Goal: Task Accomplishment & Management: Complete application form

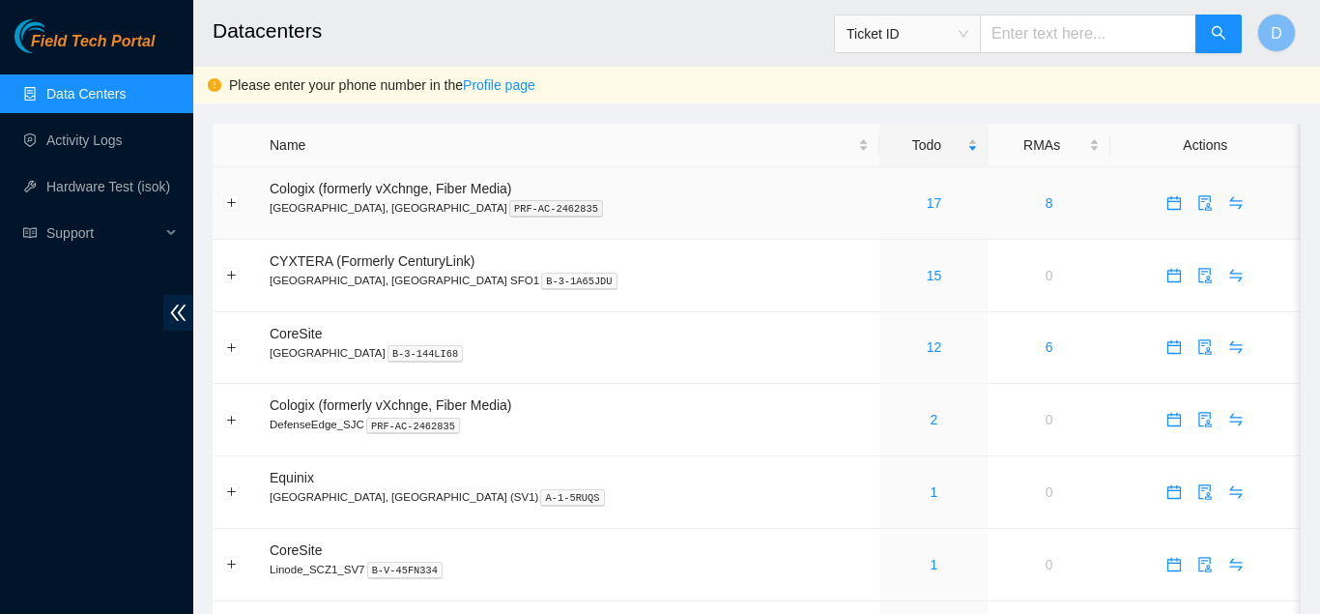
click at [890, 194] on div "17" at bounding box center [934, 202] width 88 height 21
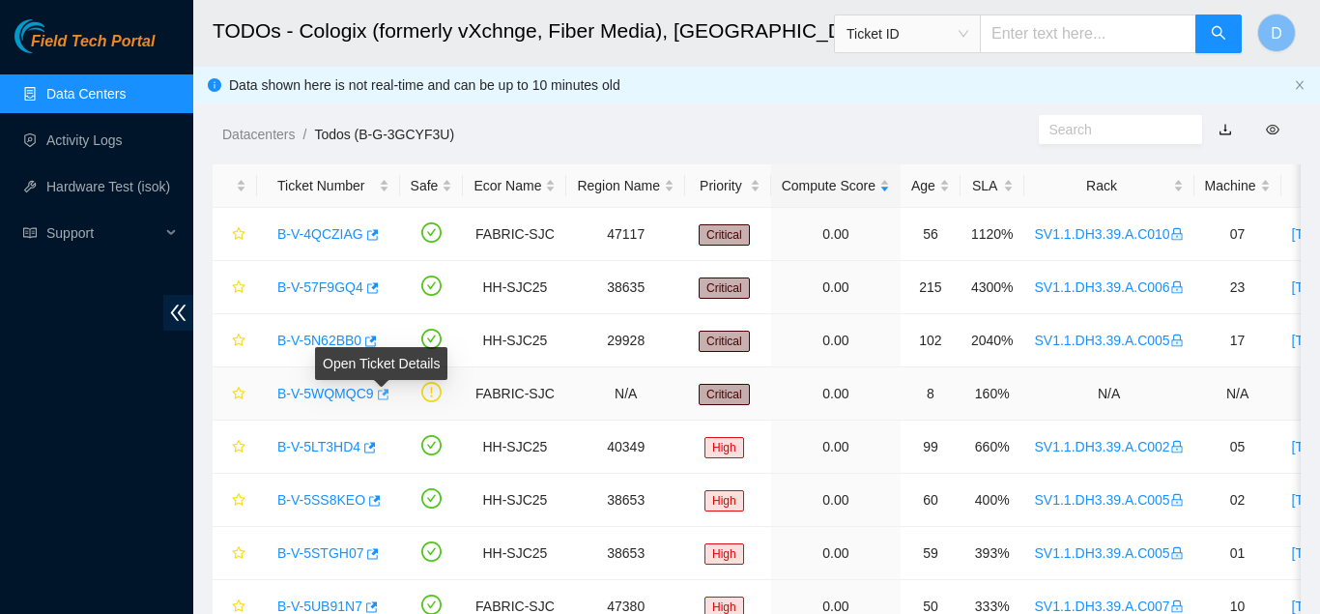
click at [384, 390] on icon "button" at bounding box center [384, 393] width 12 height 11
click at [204, 118] on div "Datacenters / Todos (B-G-3GCYF3U) /" at bounding box center [615, 91] width 845 height 108
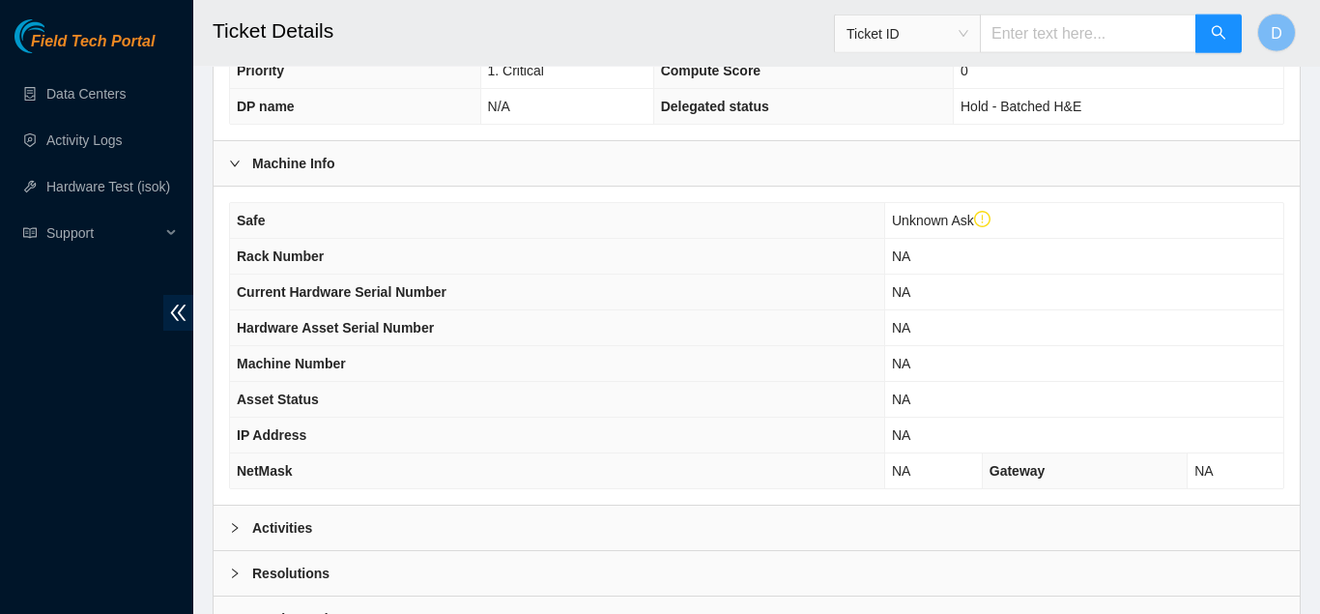
scroll to position [713, 0]
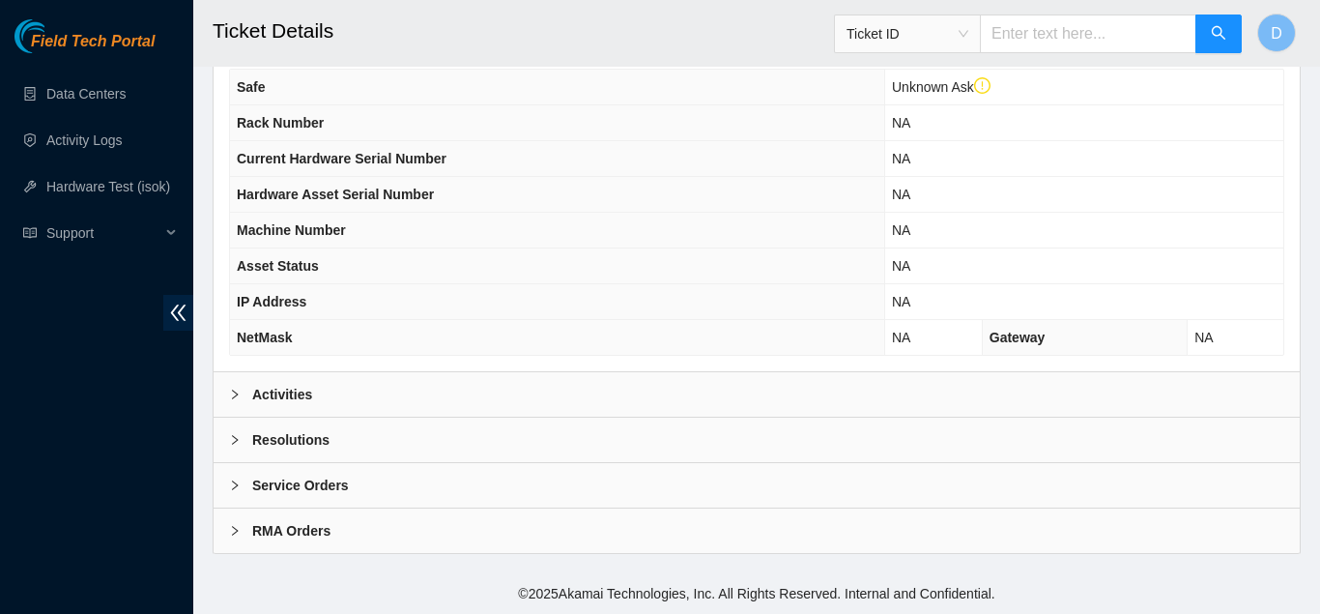
click at [475, 388] on div "Activities" at bounding box center [757, 394] width 1086 height 44
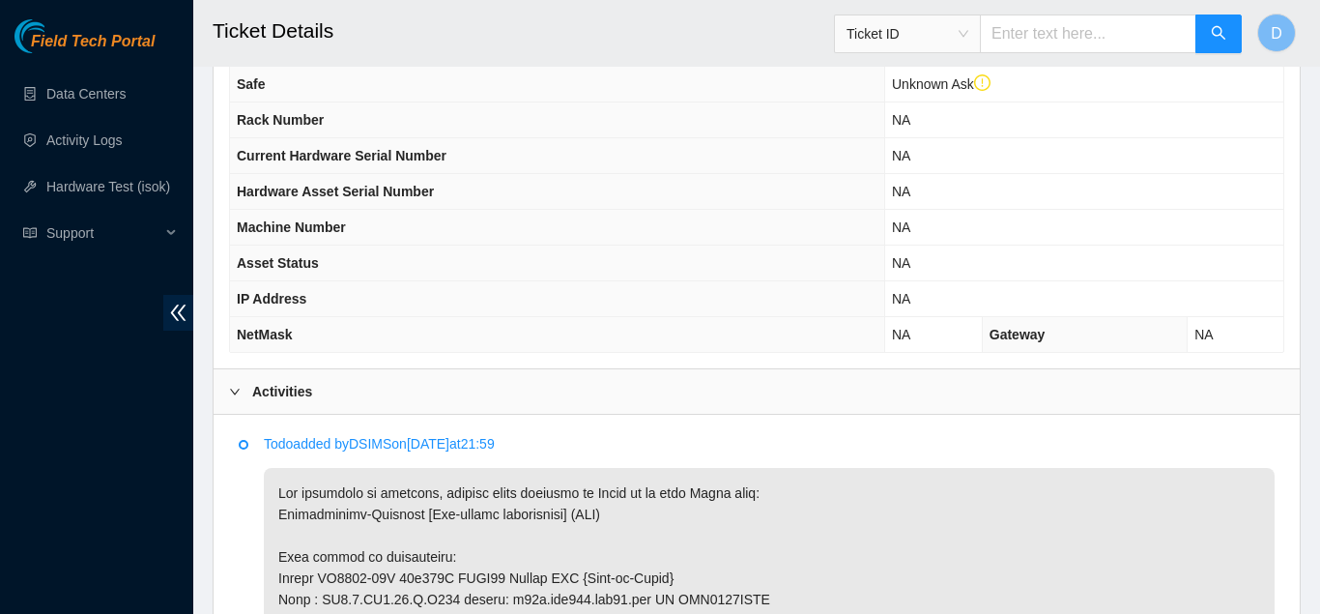
scroll to position [888, 0]
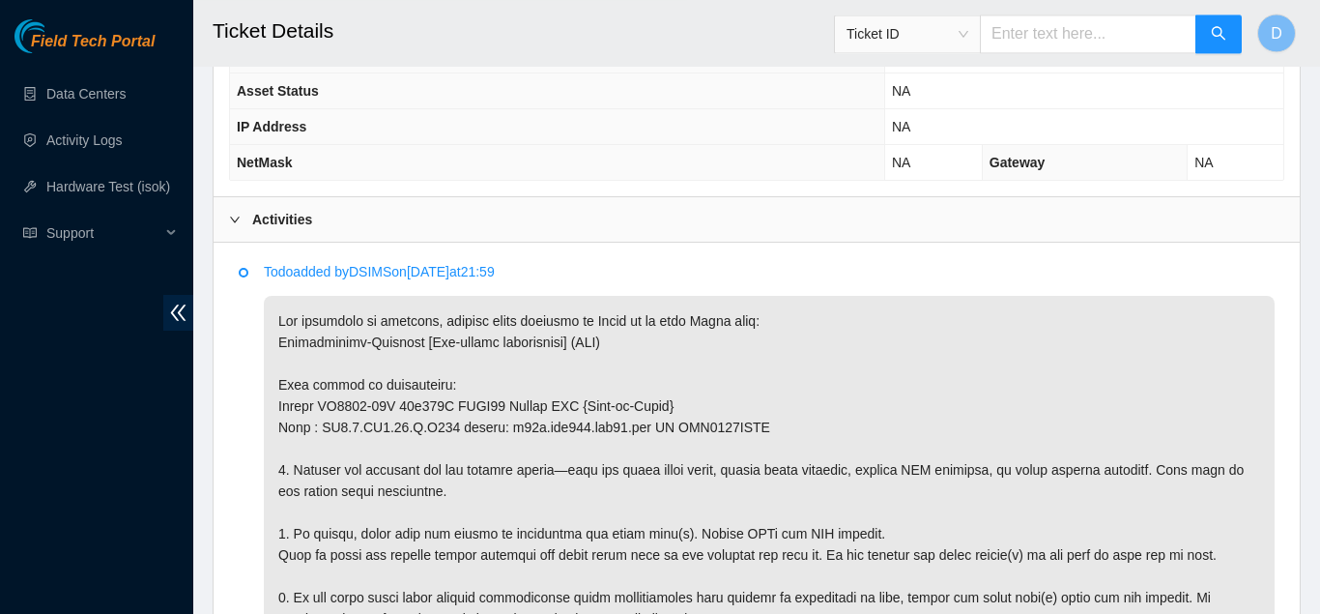
click at [482, 221] on div "Activities" at bounding box center [757, 219] width 1086 height 44
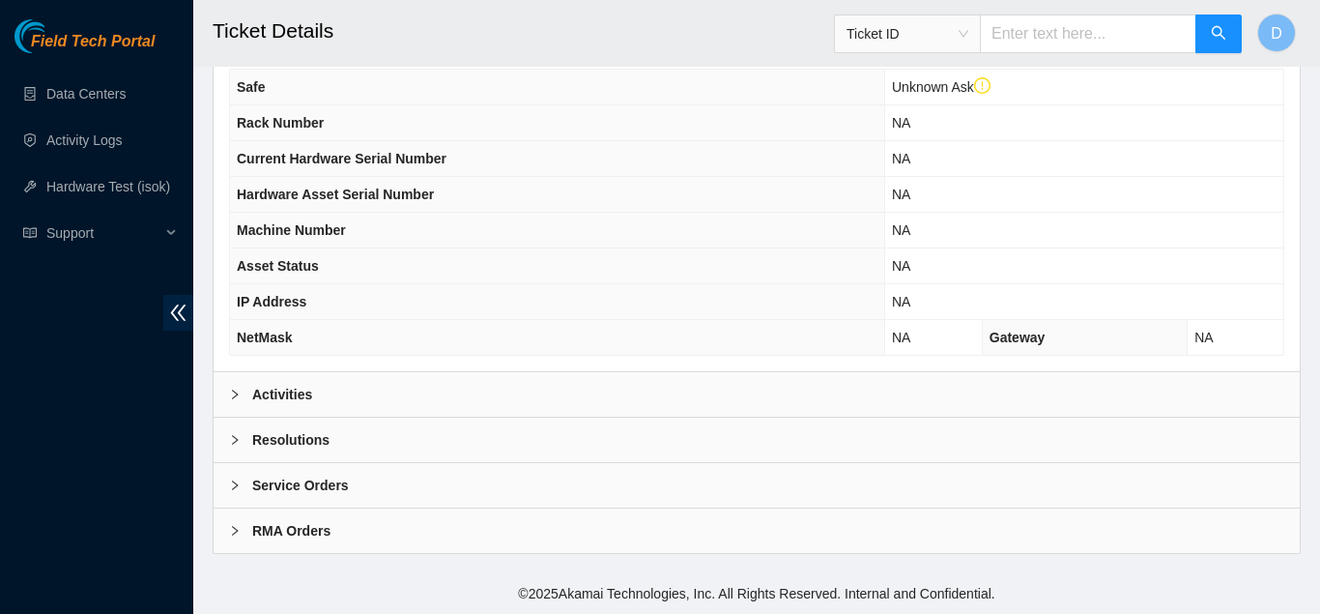
click at [377, 438] on div "Resolutions" at bounding box center [757, 439] width 1086 height 44
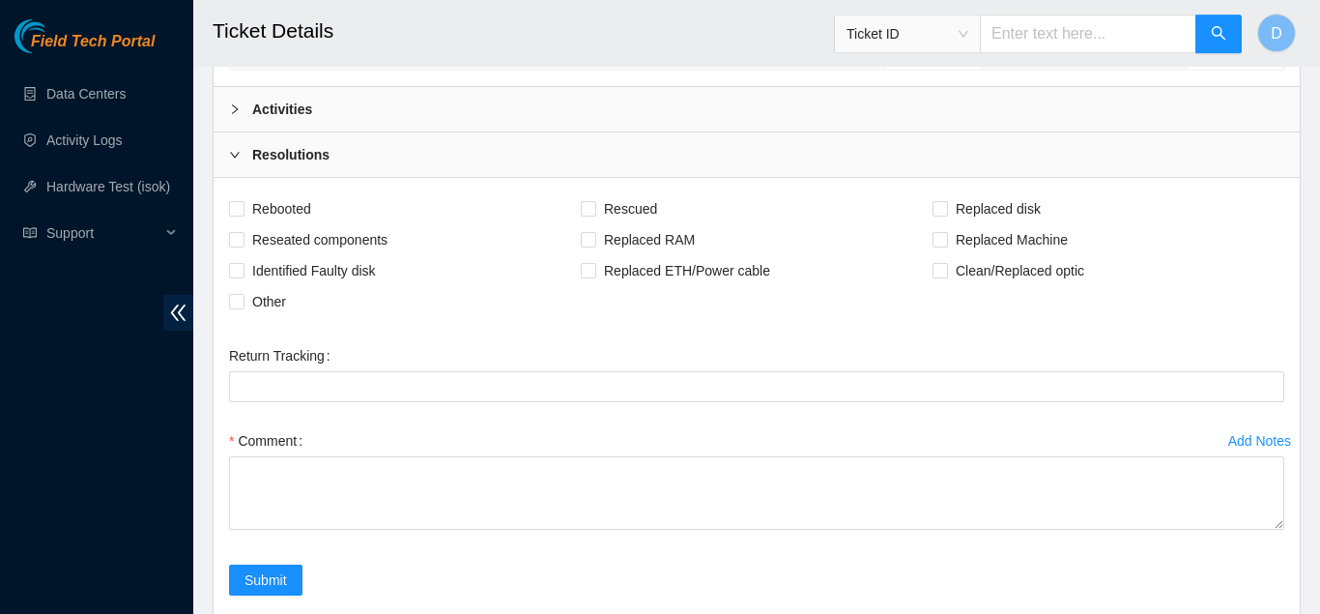
scroll to position [1031, 0]
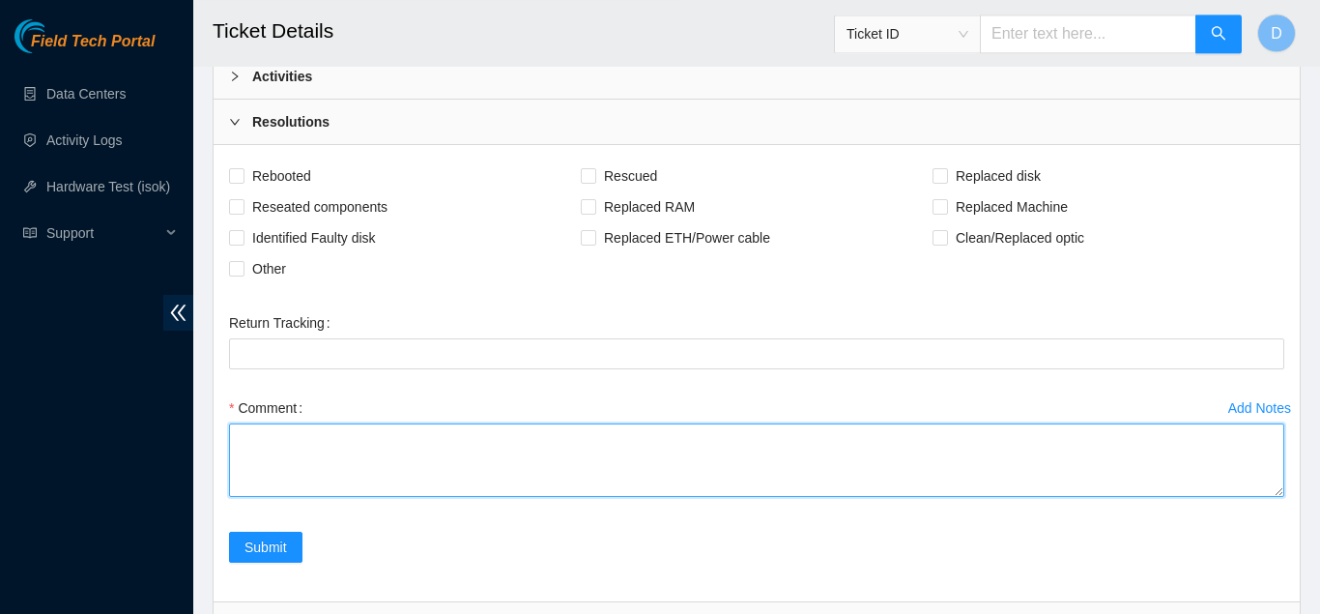
click at [519, 477] on textarea "Comment" at bounding box center [756, 459] width 1055 height 73
paste textarea "Device Description: Accton AS7816-64X 64X100G QSFP28 Machine SN Not included in…"
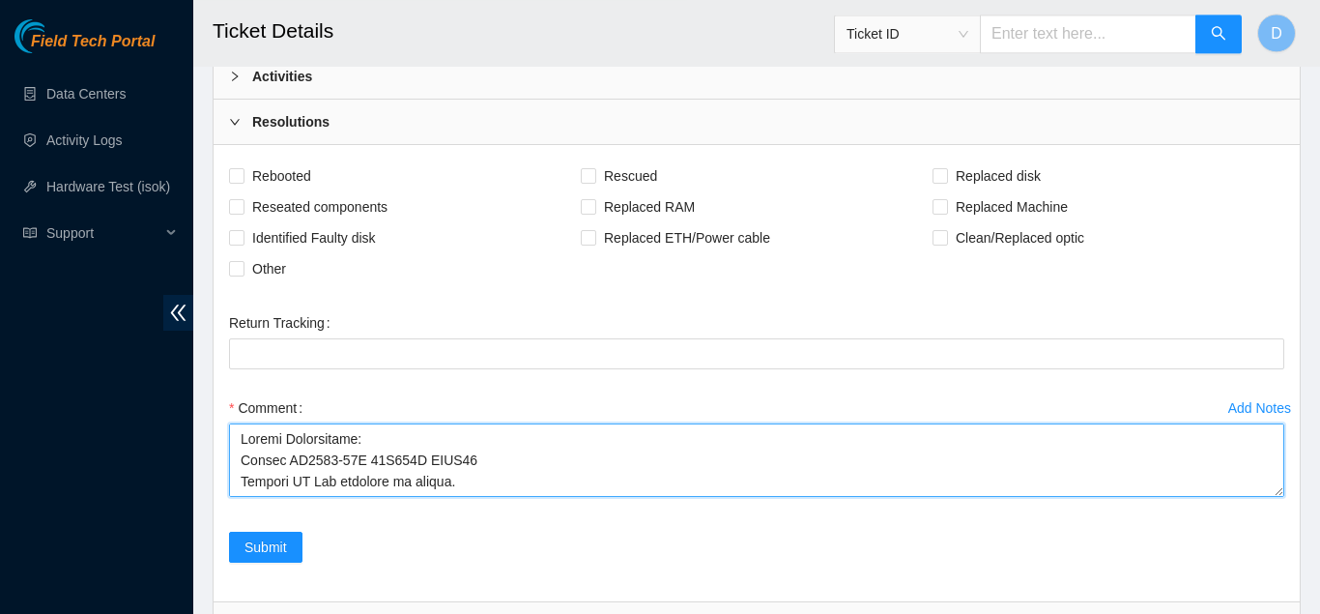
scroll to position [399, 0]
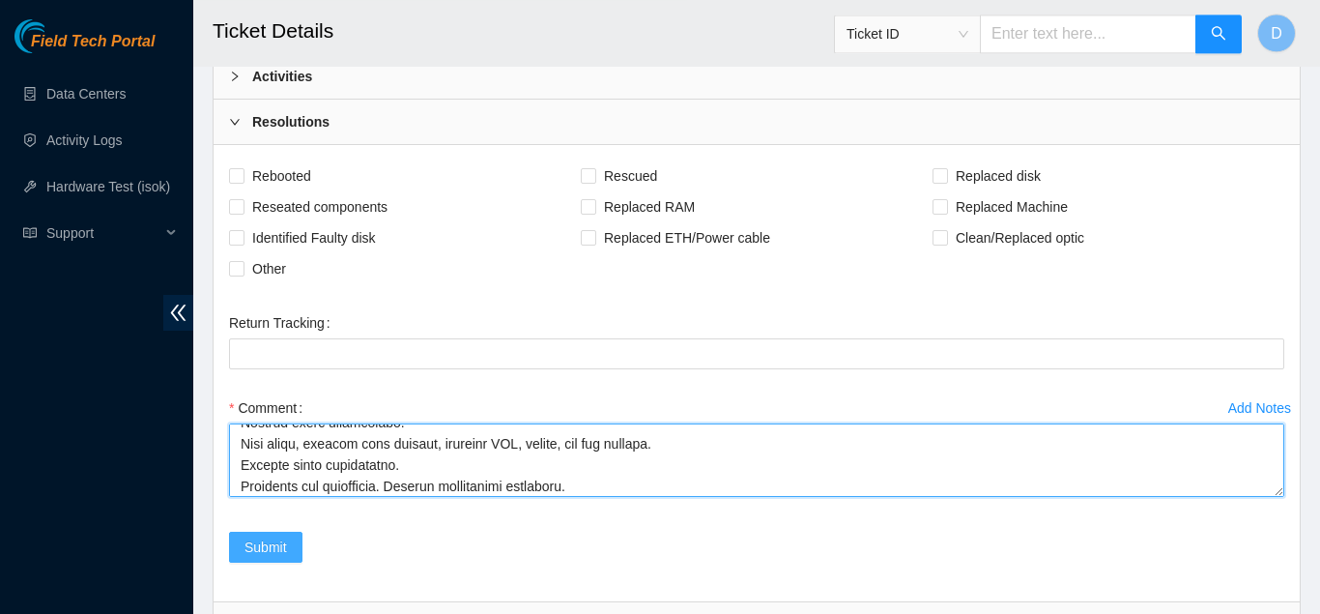
type textarea "Device Description: Accton AS7816-64X 64X100G QSFP28 Machine SN Not included in…"
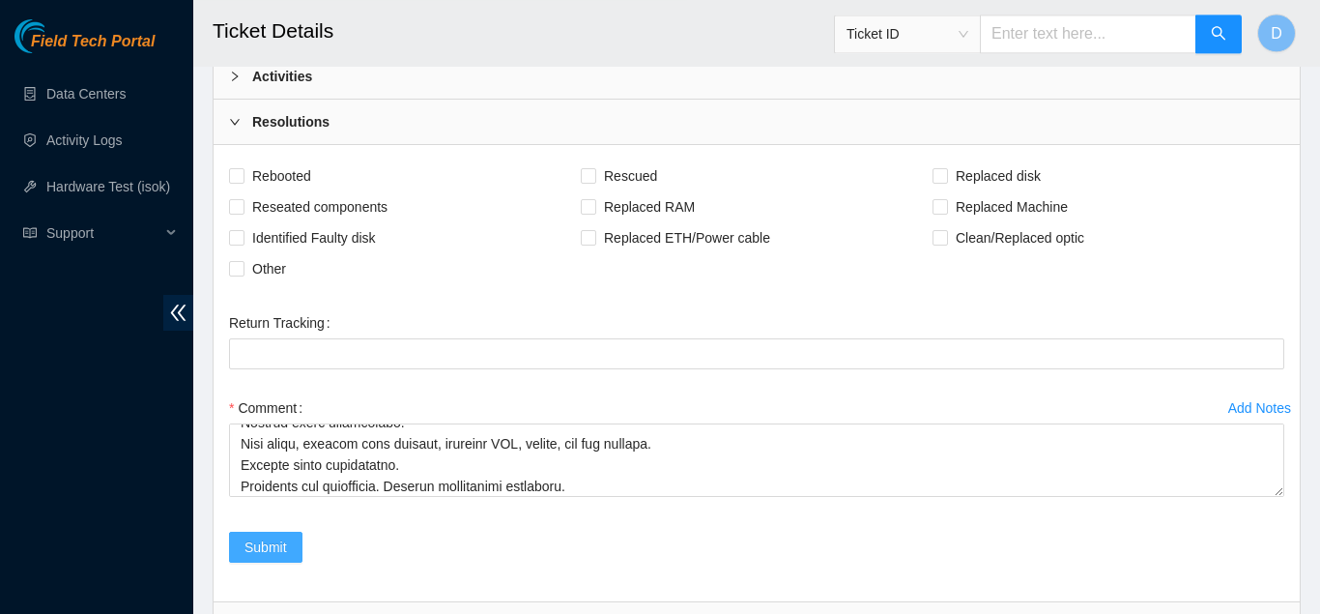
click at [279, 538] on span "Submit" at bounding box center [265, 546] width 43 height 21
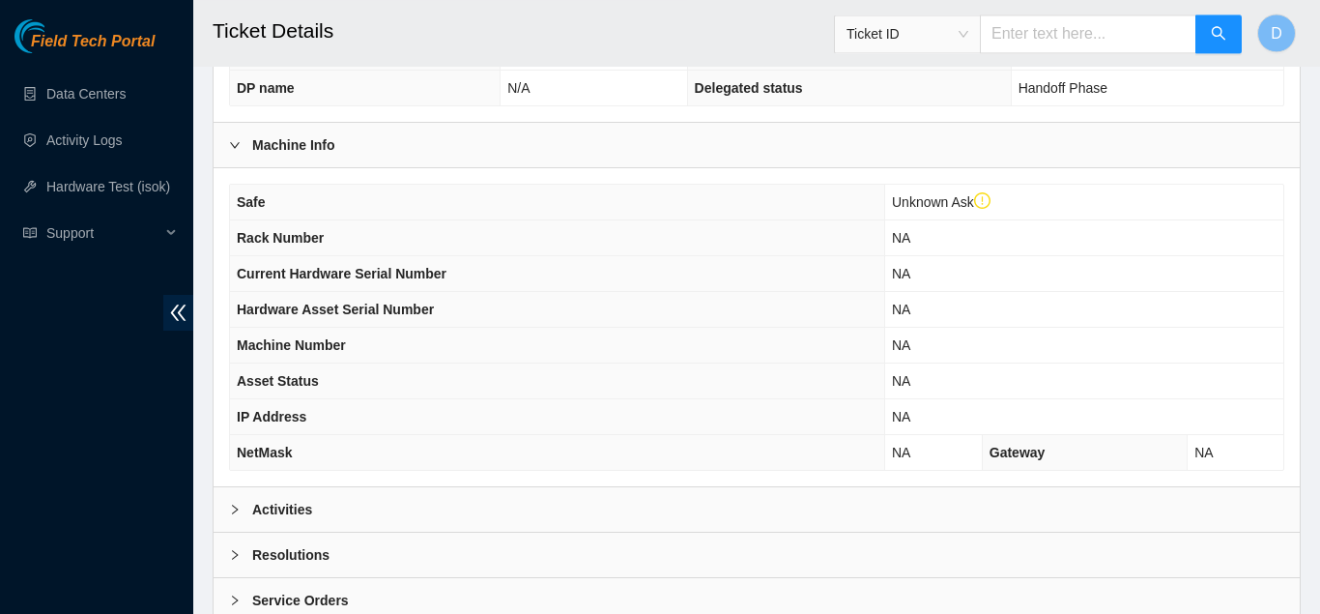
scroll to position [713, 0]
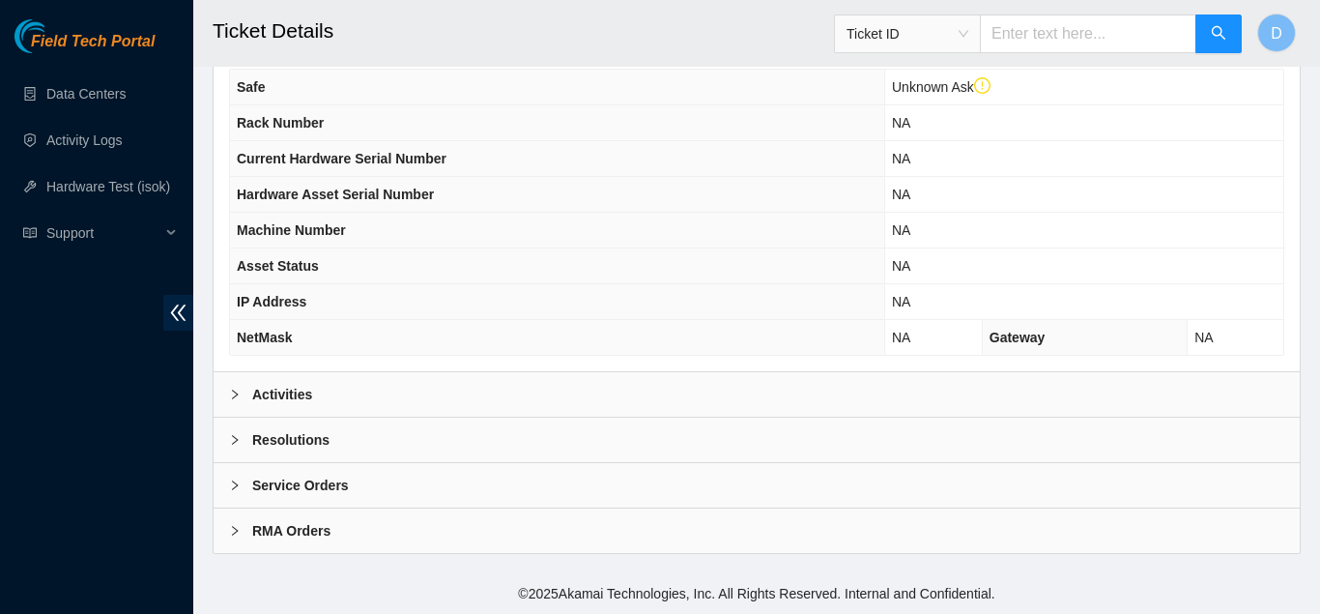
click at [443, 393] on div "Activities" at bounding box center [757, 394] width 1086 height 44
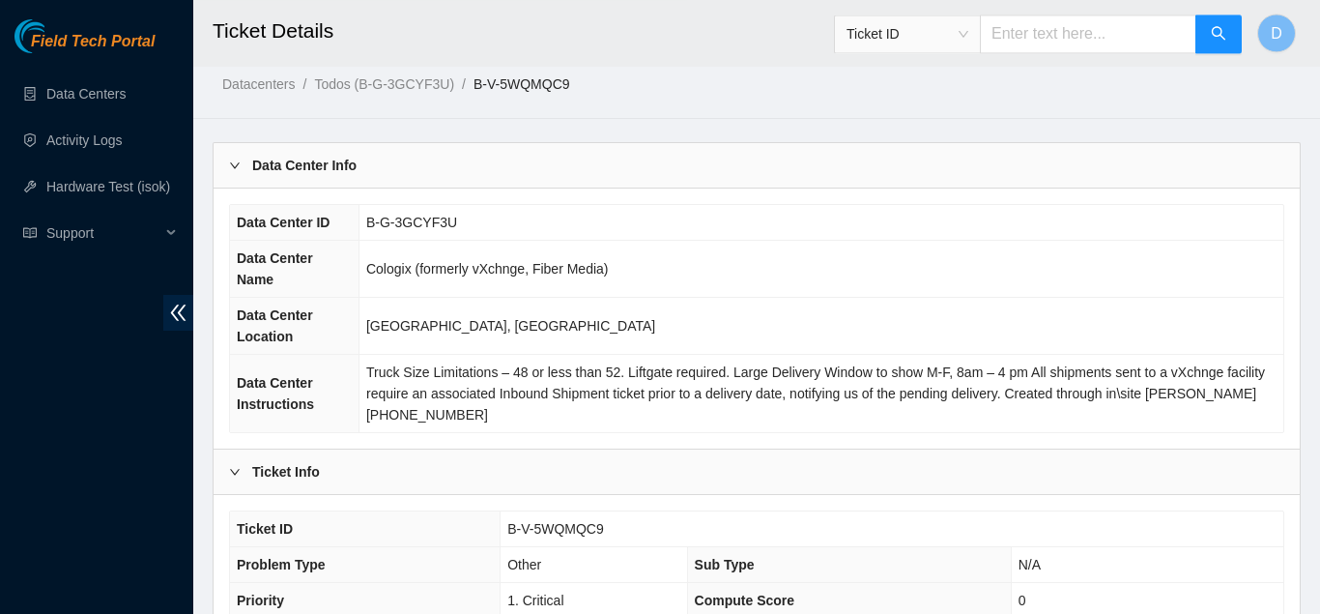
scroll to position [0, 0]
